Goal: Find specific page/section: Find specific page/section

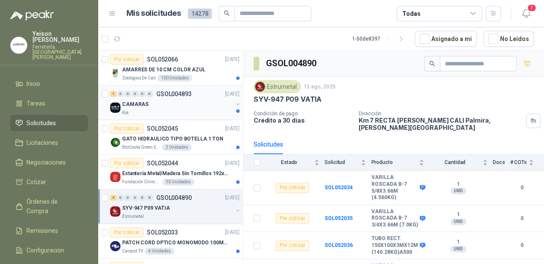
click at [162, 106] on div "CAMARAS" at bounding box center [177, 104] width 111 height 10
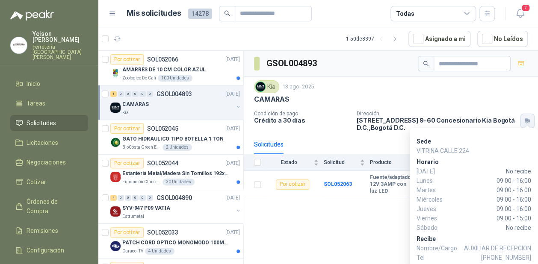
click at [537, 121] on div "Kia [DATE] CAMARAS Condición de pago Crédito a 30 días Dirección [STREET_ADDRES…" at bounding box center [391, 106] width 294 height 58
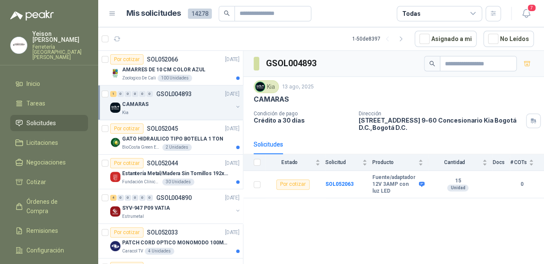
click at [293, 211] on div "GSOL004893 Kia [DATE] CAMARAS Condición de pago Crédito a 30 días Dirección [ST…" at bounding box center [394, 159] width 301 height 216
click at [176, 173] on p "Estantería Metal/Madera Sin Tornillos 192x100x50 cm 5 Niveles Gris" at bounding box center [175, 174] width 106 height 8
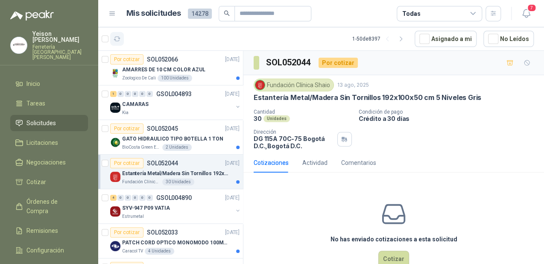
click at [119, 42] on icon "button" at bounding box center [117, 38] width 7 height 7
click at [174, 68] on p "AMARRES DE 10 CM COLOR AZUL" at bounding box center [163, 70] width 83 height 8
